Goal: Information Seeking & Learning: Learn about a topic

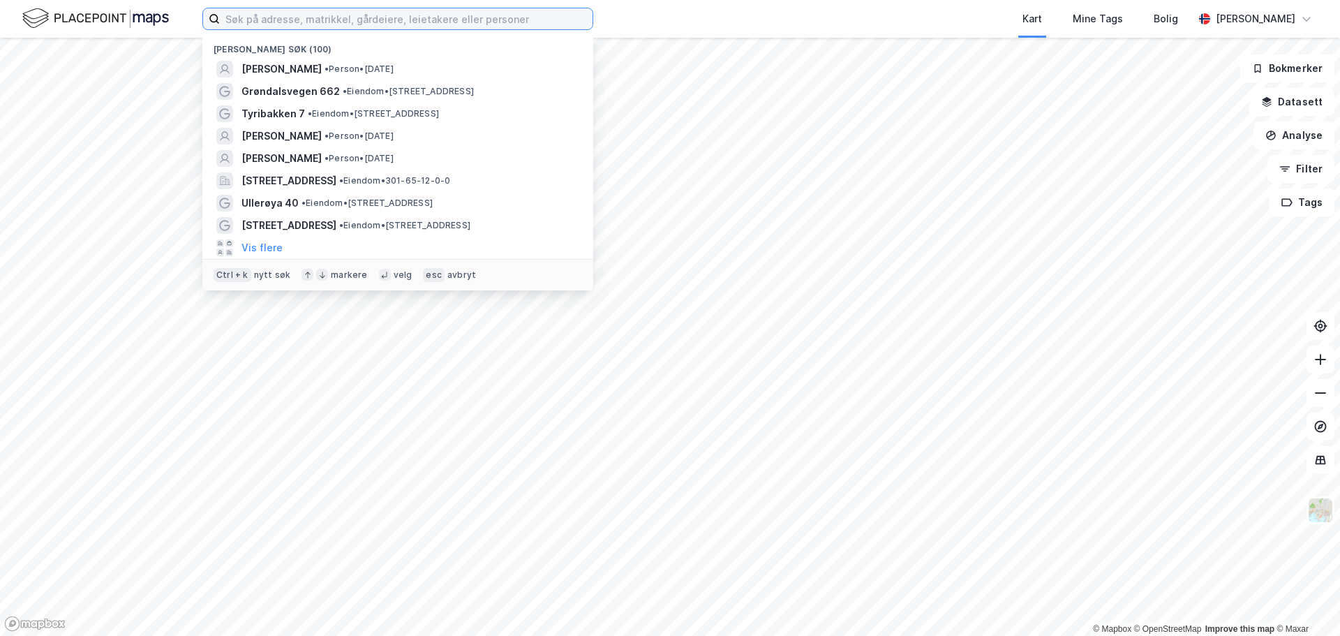
click at [333, 20] on input at bounding box center [406, 18] width 373 height 21
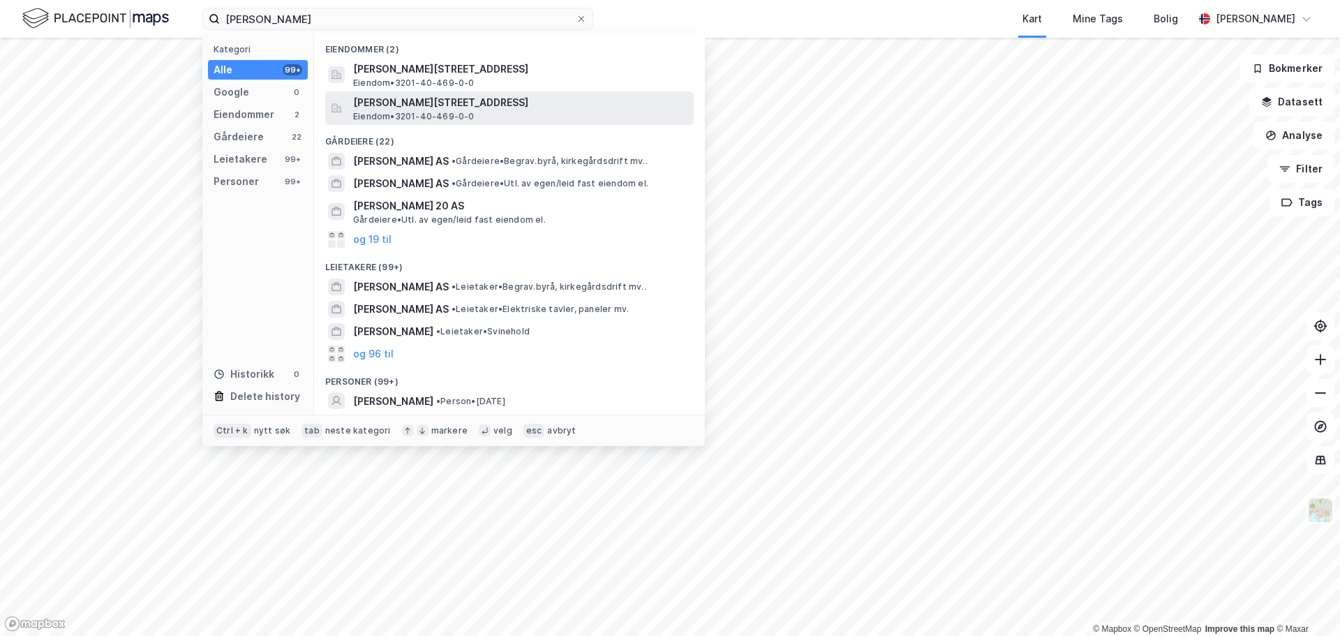
click at [376, 99] on span "[PERSON_NAME][STREET_ADDRESS]" at bounding box center [520, 102] width 335 height 17
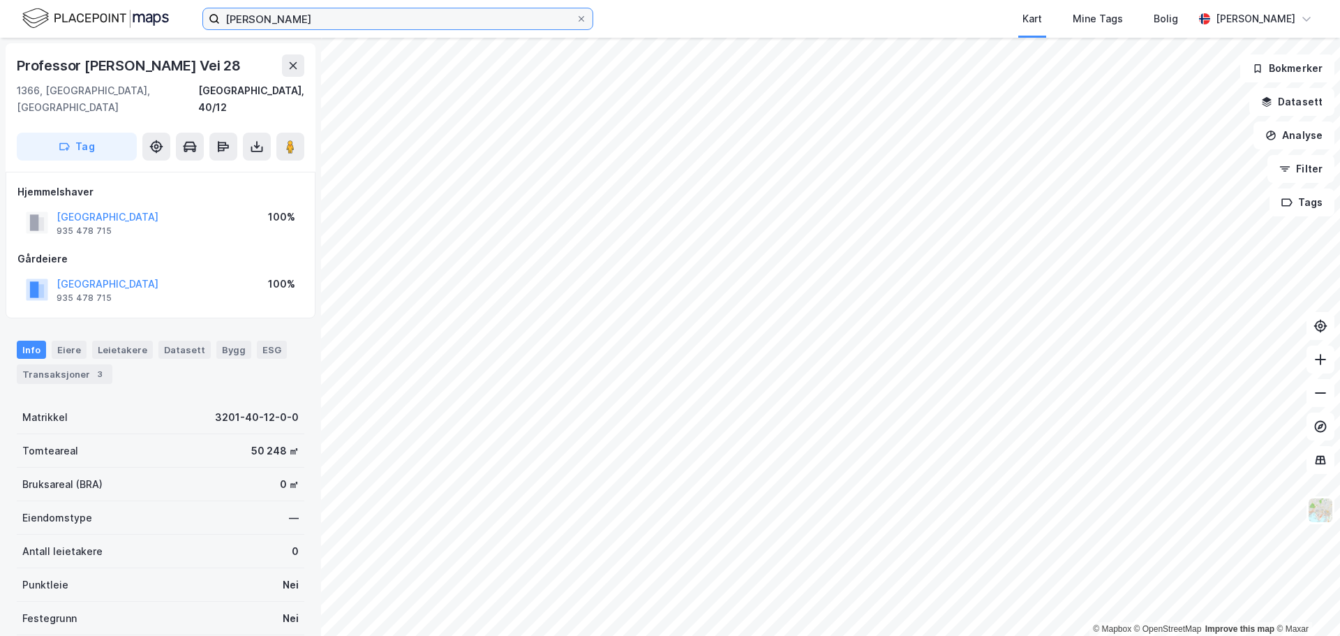
click at [237, 14] on input "[PERSON_NAME]" at bounding box center [398, 18] width 356 height 21
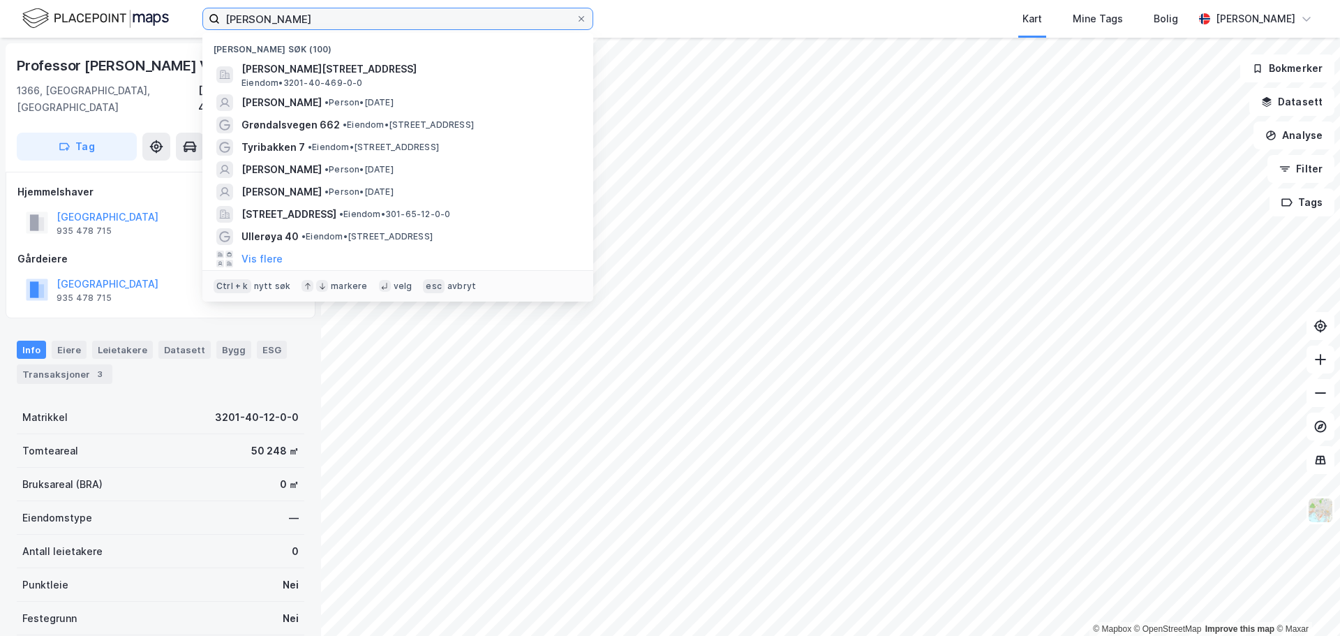
click at [237, 14] on input "[PERSON_NAME]" at bounding box center [398, 18] width 356 height 21
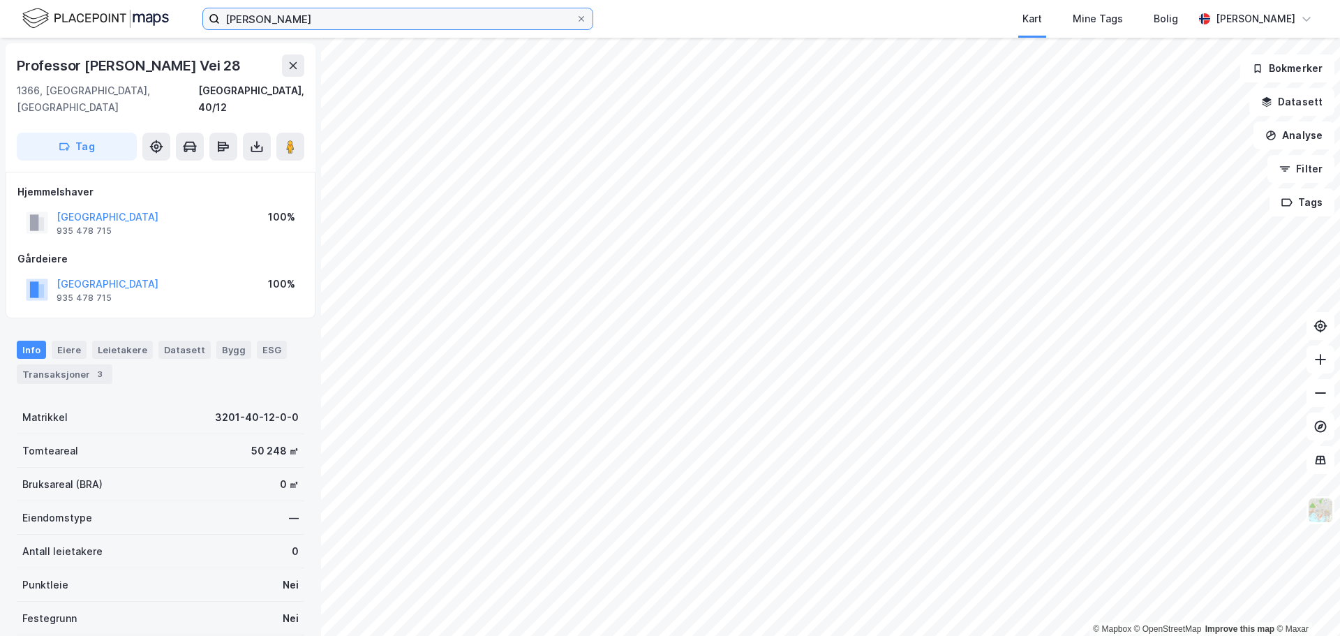
click at [233, 20] on input "[PERSON_NAME]" at bounding box center [398, 18] width 356 height 21
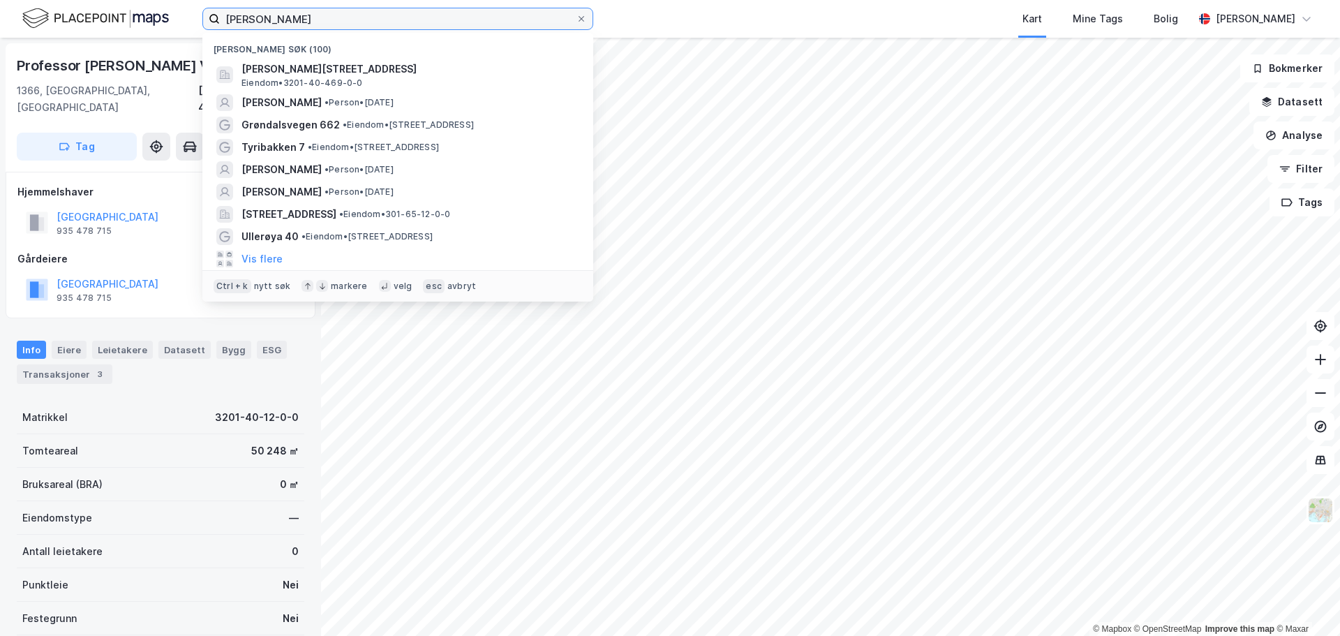
click at [233, 20] on input "[PERSON_NAME]" at bounding box center [398, 18] width 356 height 21
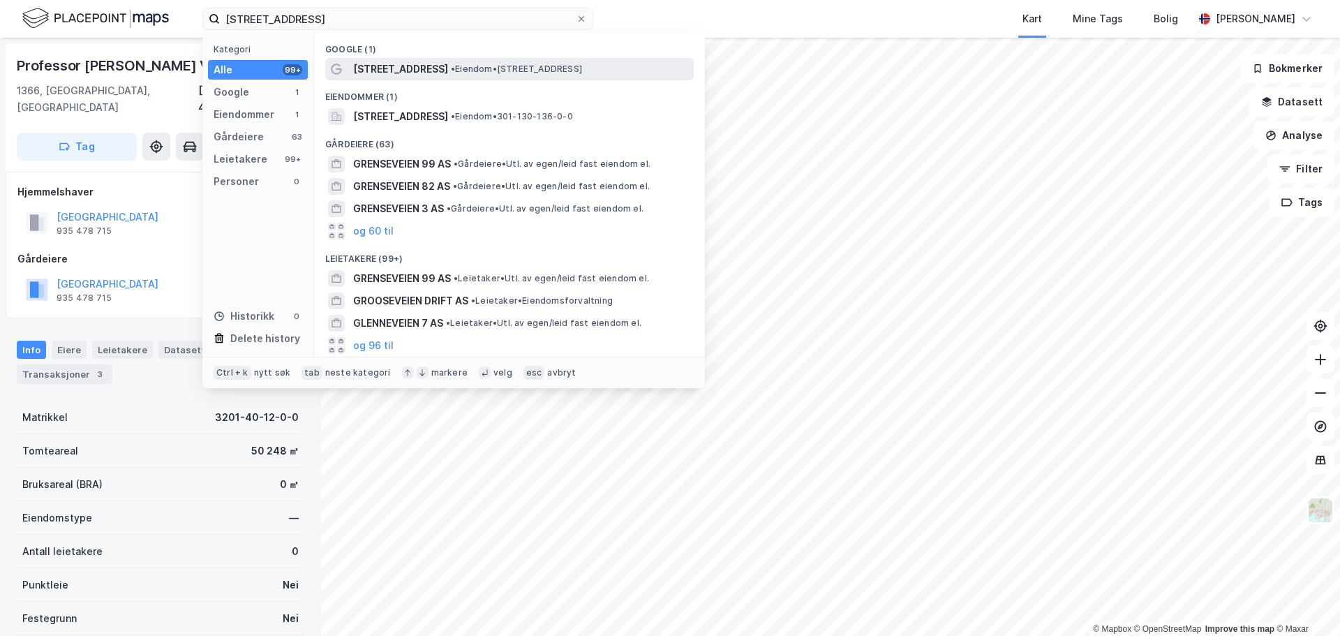
click at [476, 69] on span "• Eiendom • [STREET_ADDRESS]" at bounding box center [516, 69] width 131 height 11
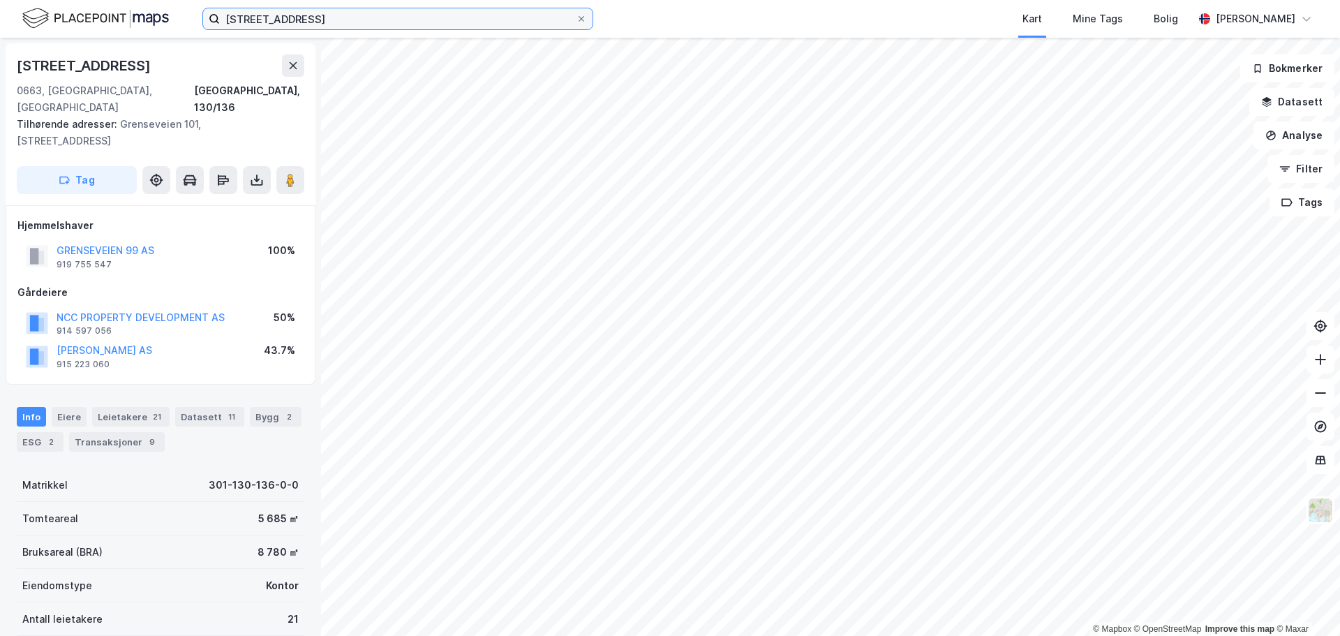
drag, startPoint x: 329, startPoint y: 18, endPoint x: -207, endPoint y: -37, distance: 538.1
click at [0, 0] on html "grenseveien 99 Kart Mine Tags Bolig [PERSON_NAME] © Mapbox © OpenStreetMap Impr…" at bounding box center [670, 318] width 1340 height 636
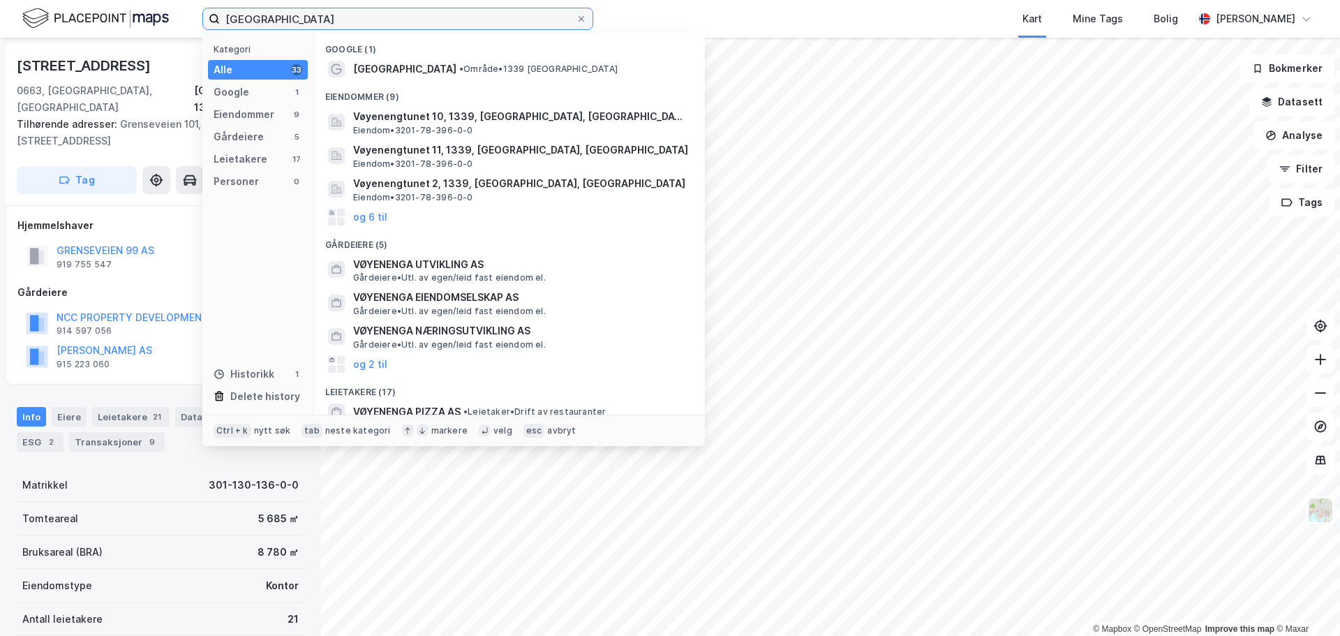
type input "[GEOGRAPHIC_DATA]"
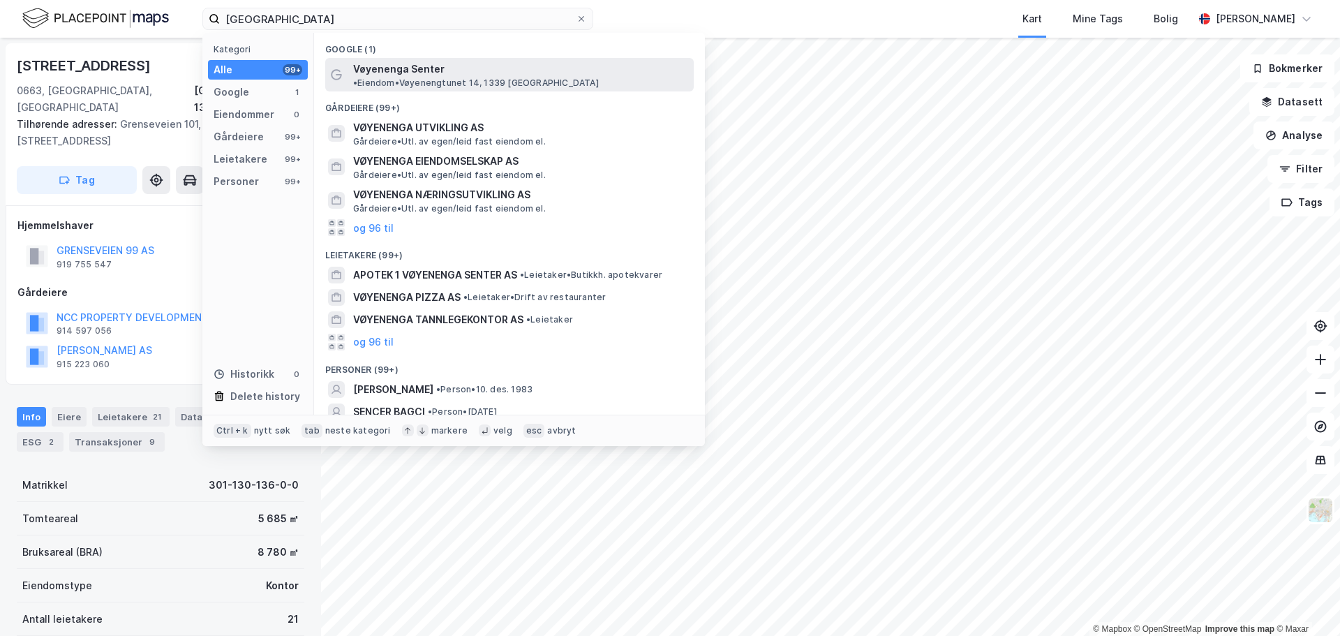
click at [463, 77] on span "• Eiendom • Vøyenengtunet 14, 1339 [GEOGRAPHIC_DATA]" at bounding box center [476, 82] width 246 height 11
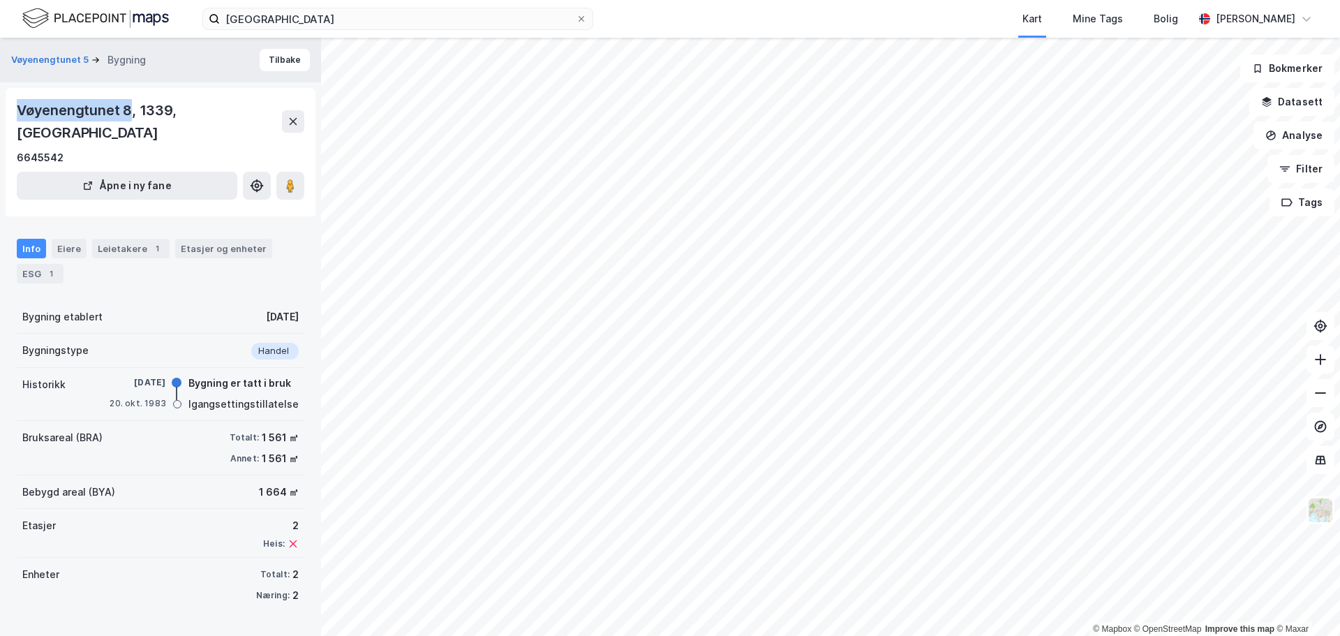
drag, startPoint x: 17, startPoint y: 114, endPoint x: 129, endPoint y: 112, distance: 112.4
click at [129, 112] on div "Vøyenengtunet 8, 1339, [GEOGRAPHIC_DATA]" at bounding box center [149, 121] width 265 height 45
